Goal: Task Accomplishment & Management: Manage account settings

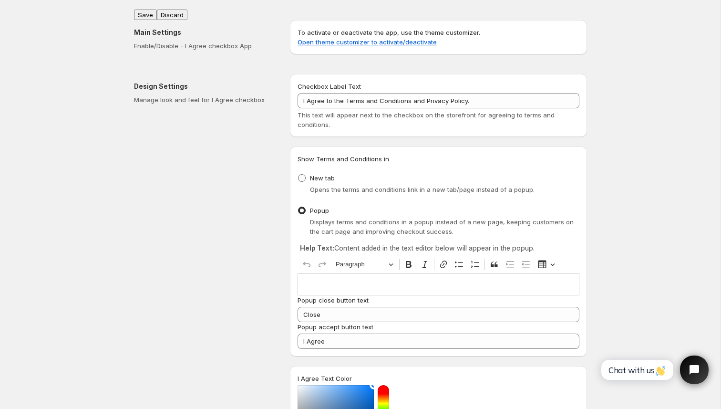
click at [304, 176] on span at bounding box center [302, 178] width 8 height 8
click at [298, 174] on input "New tab" at bounding box center [298, 174] width 0 height 0
radio input "true"
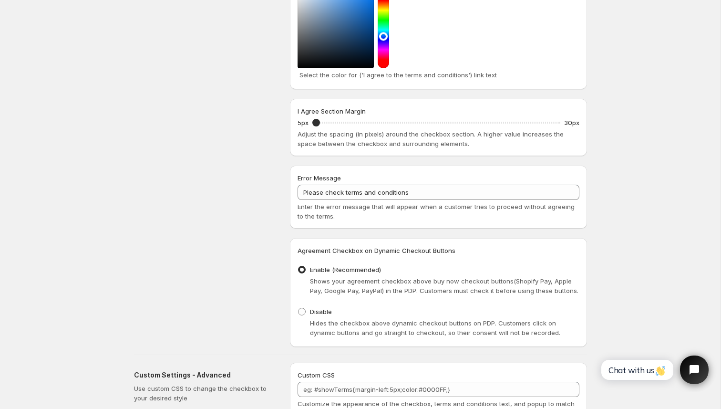
scroll to position [458, 0]
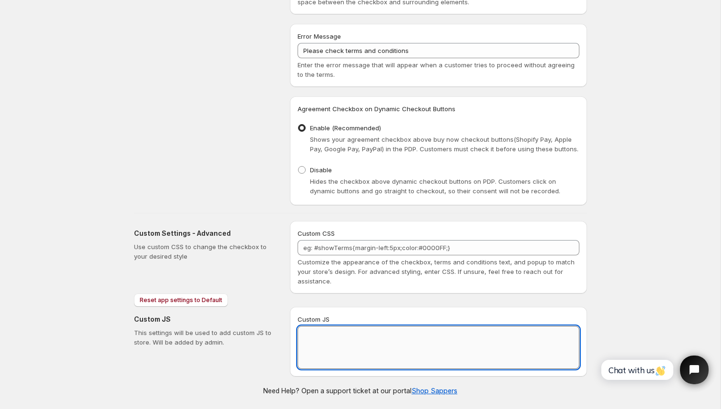
click at [318, 341] on textarea "Custom JS" at bounding box center [439, 347] width 282 height 43
paste textarea "// == Terms and Conditions Checkbox - Superior Implementation == (function () {…"
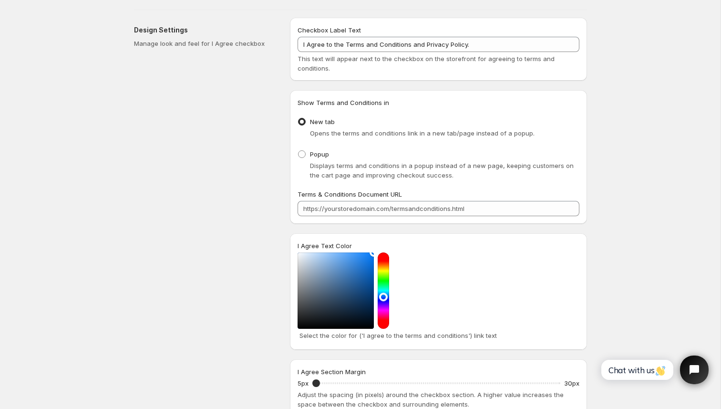
scroll to position [0, 0]
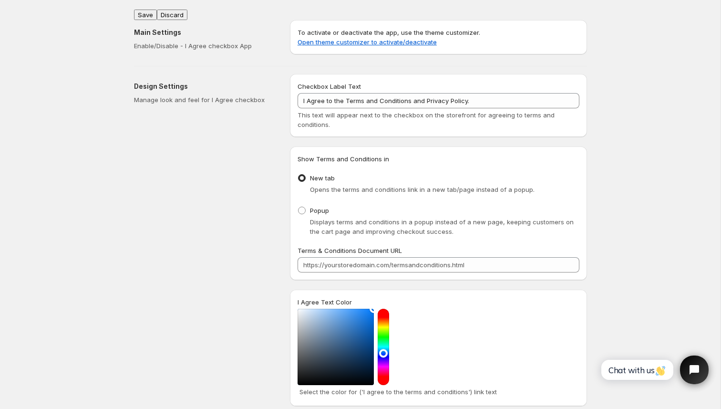
type textarea "// == Terms and Conditions Checkbox - Superior Implementation == (function () {…"
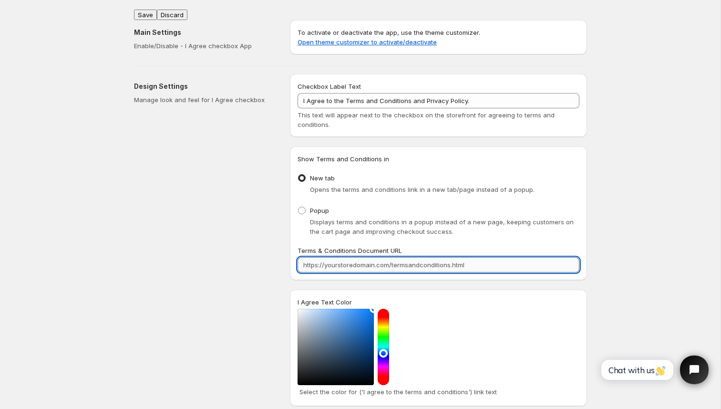
click at [332, 267] on input "Terms & Conditions Document URL" at bounding box center [439, 264] width 282 height 15
paste input "[URL][DOMAIN_NAME]"
type input "[URL][DOMAIN_NAME]"
click at [144, 10] on button "Save" at bounding box center [145, 15] width 23 height 10
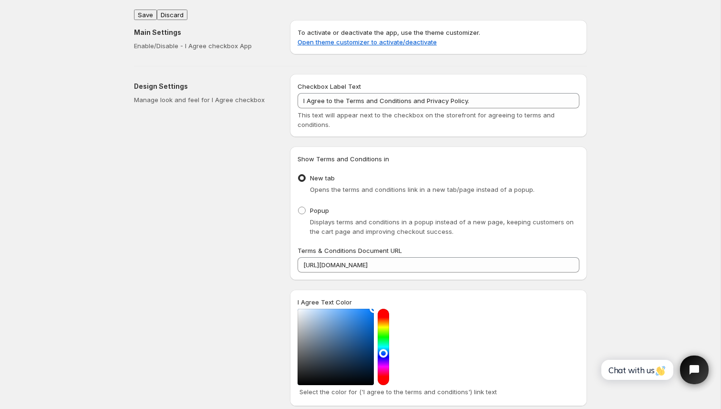
click at [258, 200] on div "Design Settings Manage look and feel for I Agree checkbox" at bounding box center [208, 368] width 148 height 589
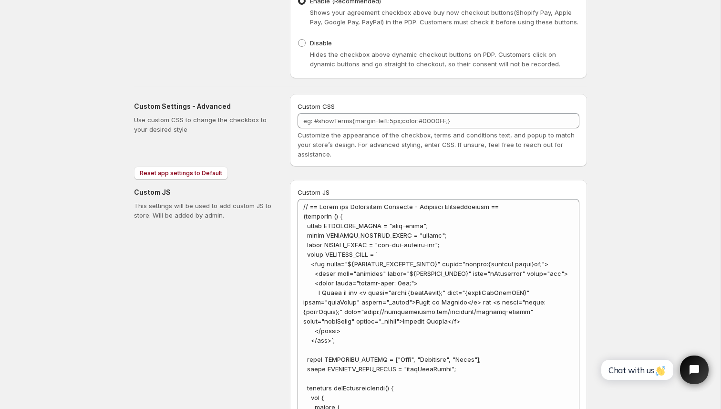
scroll to position [597, 0]
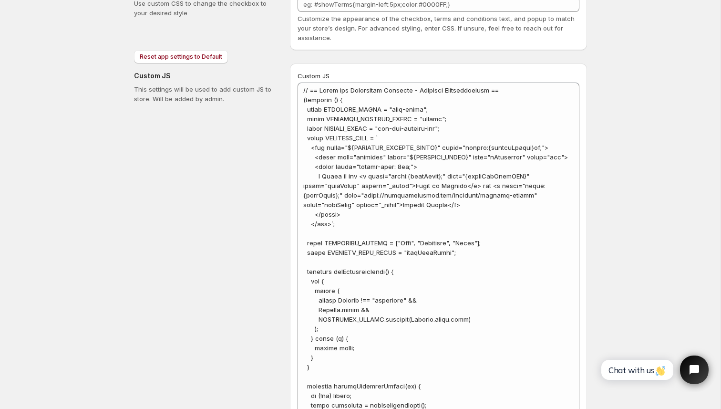
scroll to position [702, 0]
